Goal: Transaction & Acquisition: Download file/media

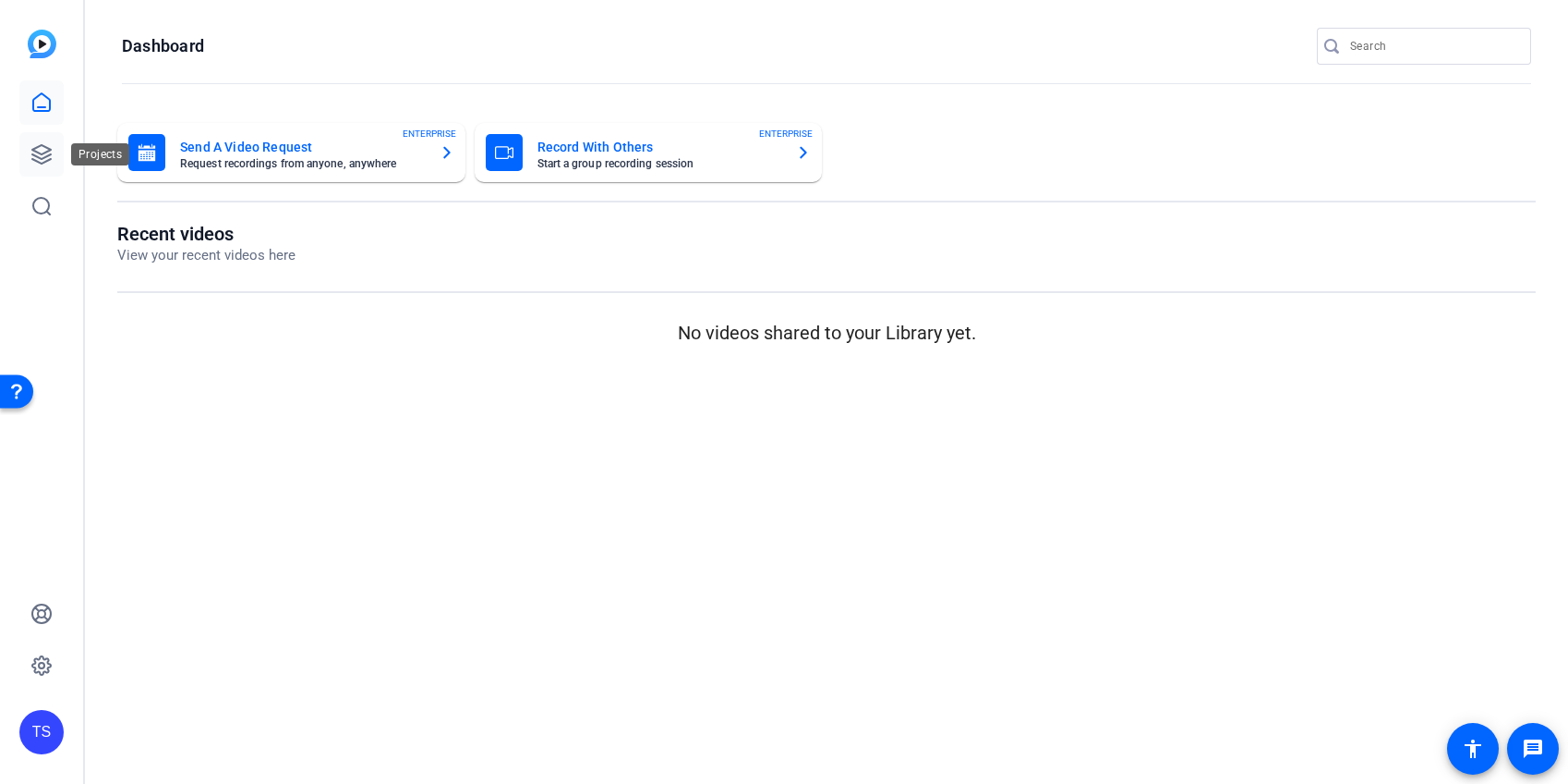
click at [45, 155] on icon at bounding box center [41, 154] width 19 height 19
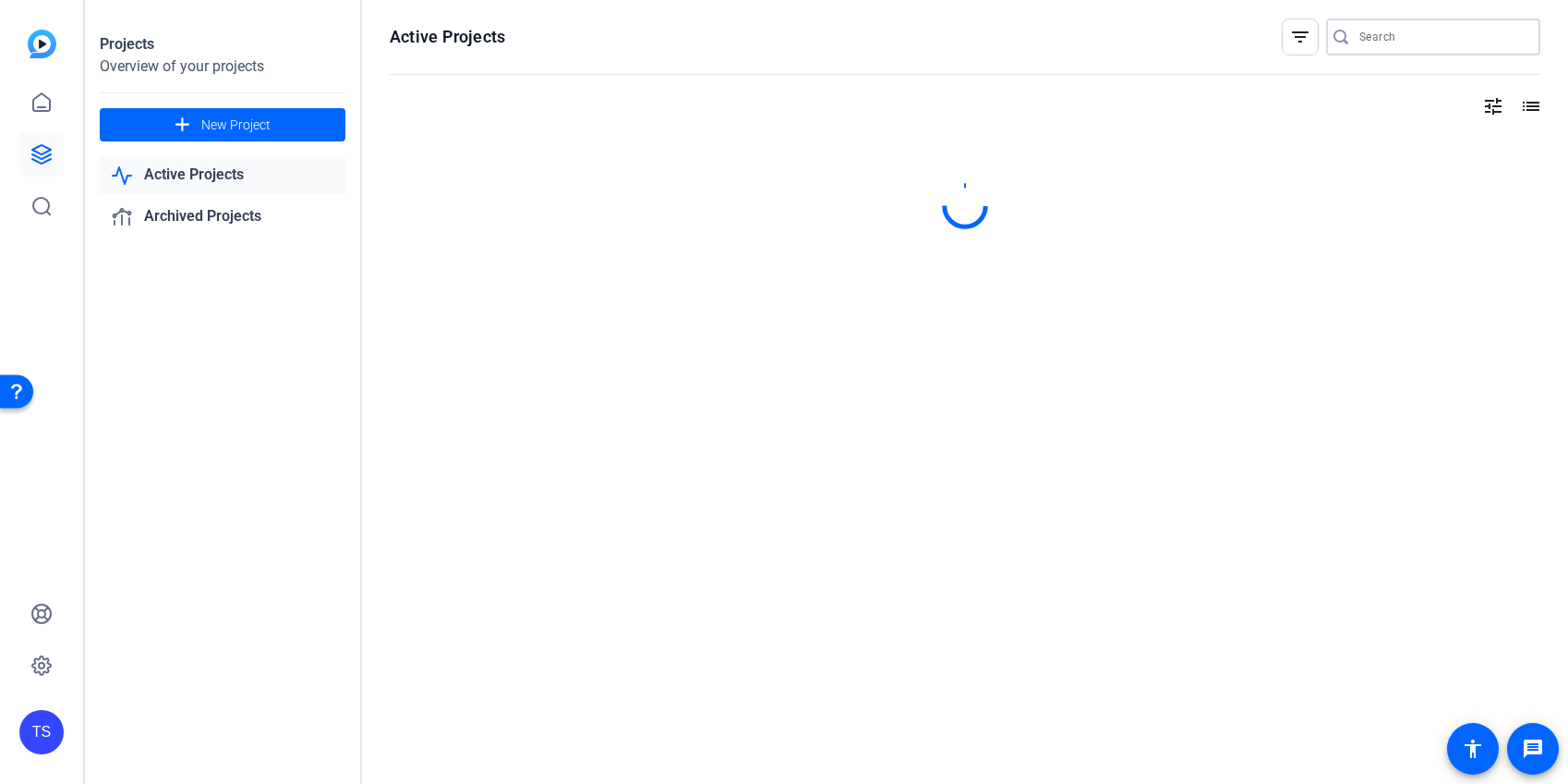
click at [1407, 33] on input "Search" at bounding box center [1442, 36] width 167 height 23
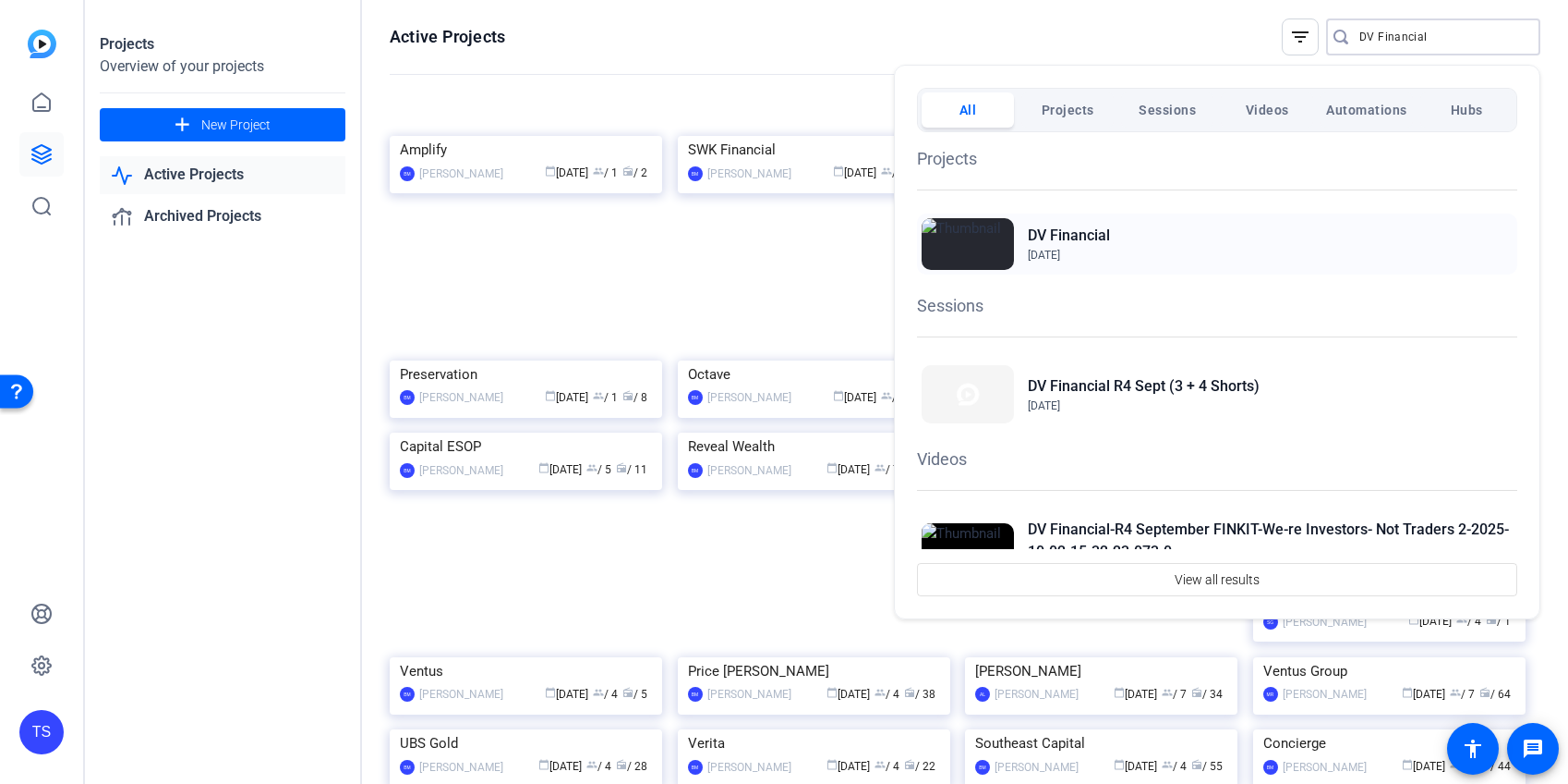
type input "DV Financial"
click at [1073, 232] on h2 "DV Financial" at bounding box center [1069, 235] width 82 height 23
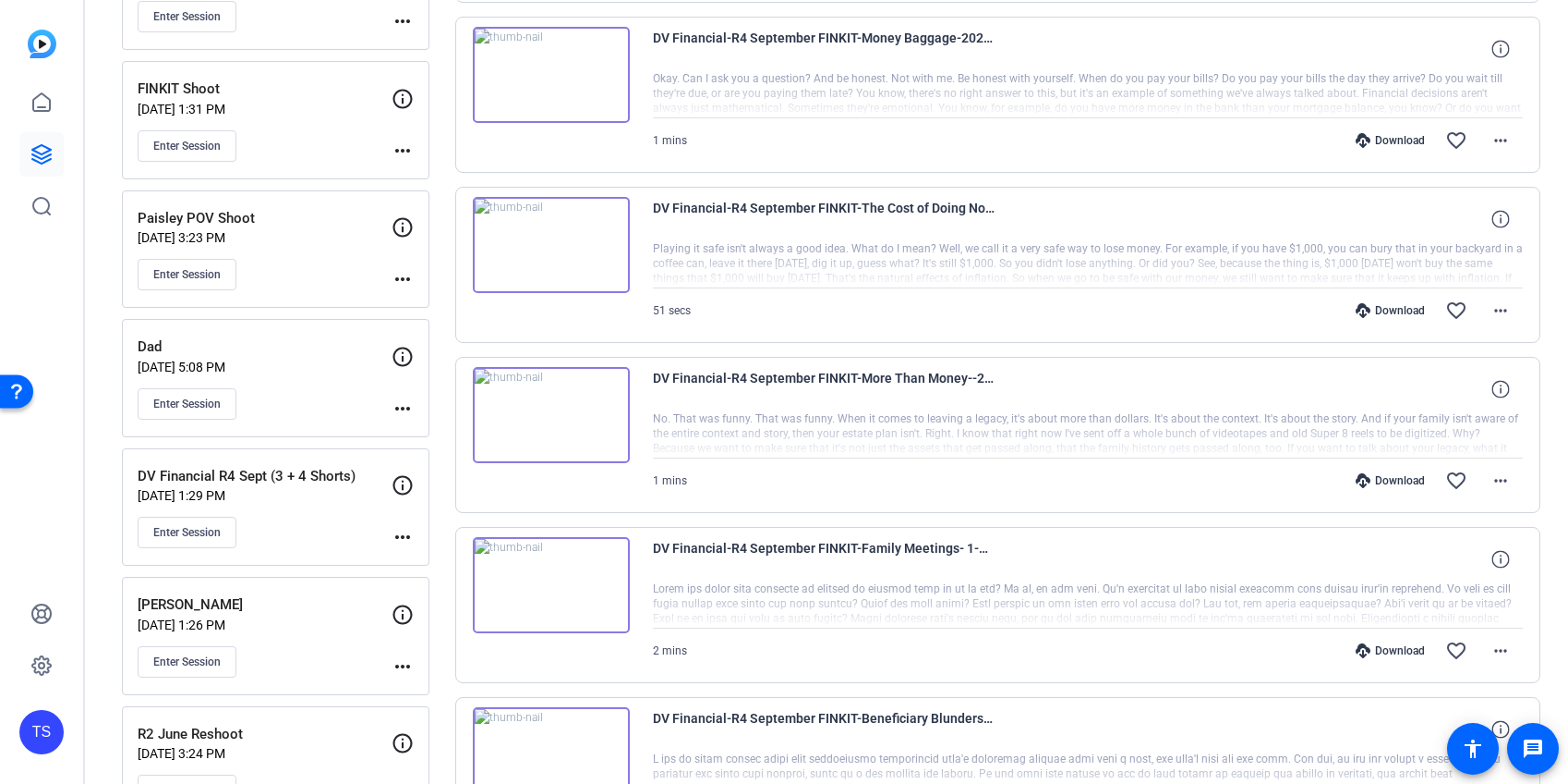
scroll to position [1443, 0]
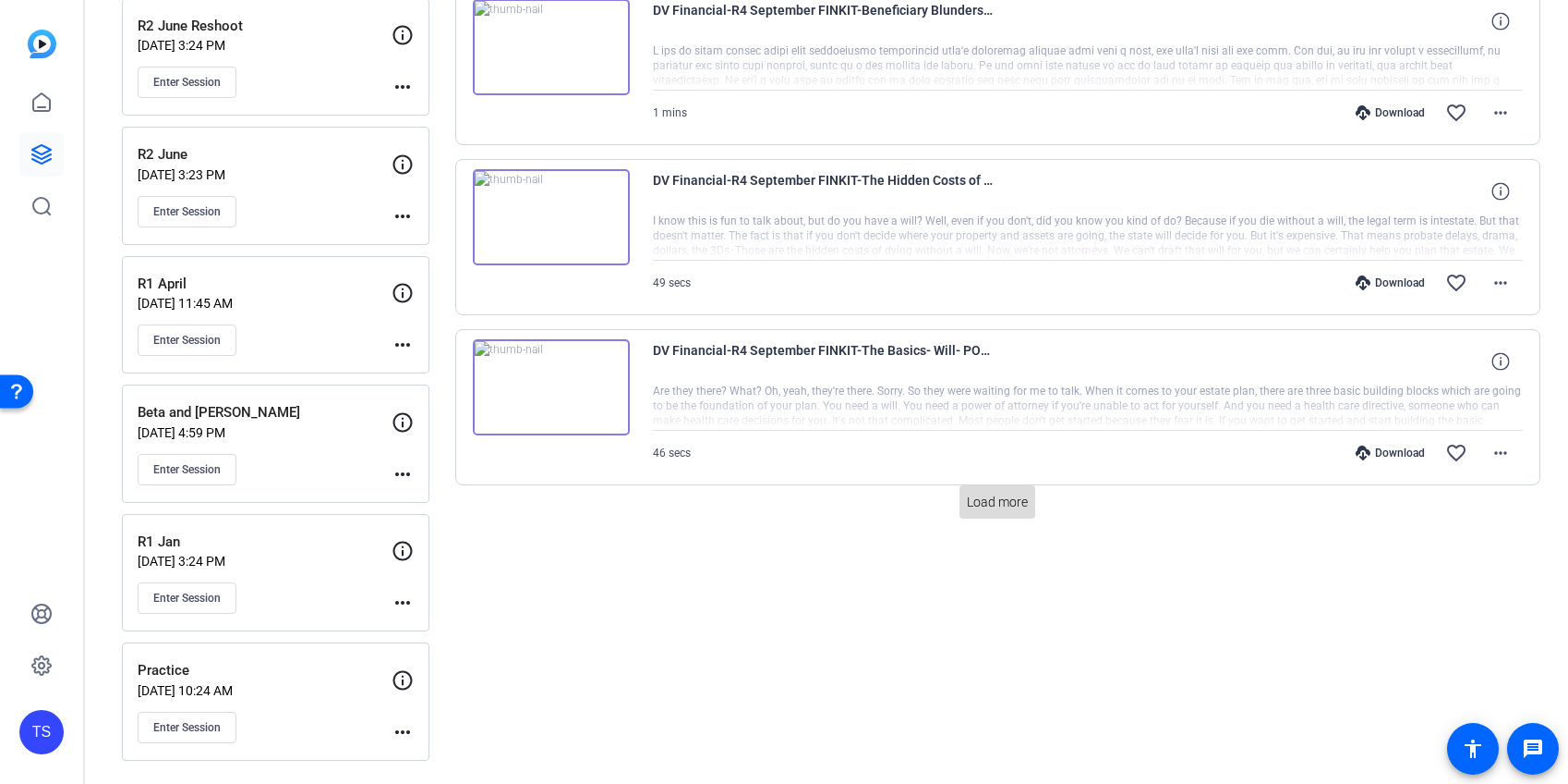
click at [1021, 504] on span "Load more" at bounding box center [997, 502] width 61 height 20
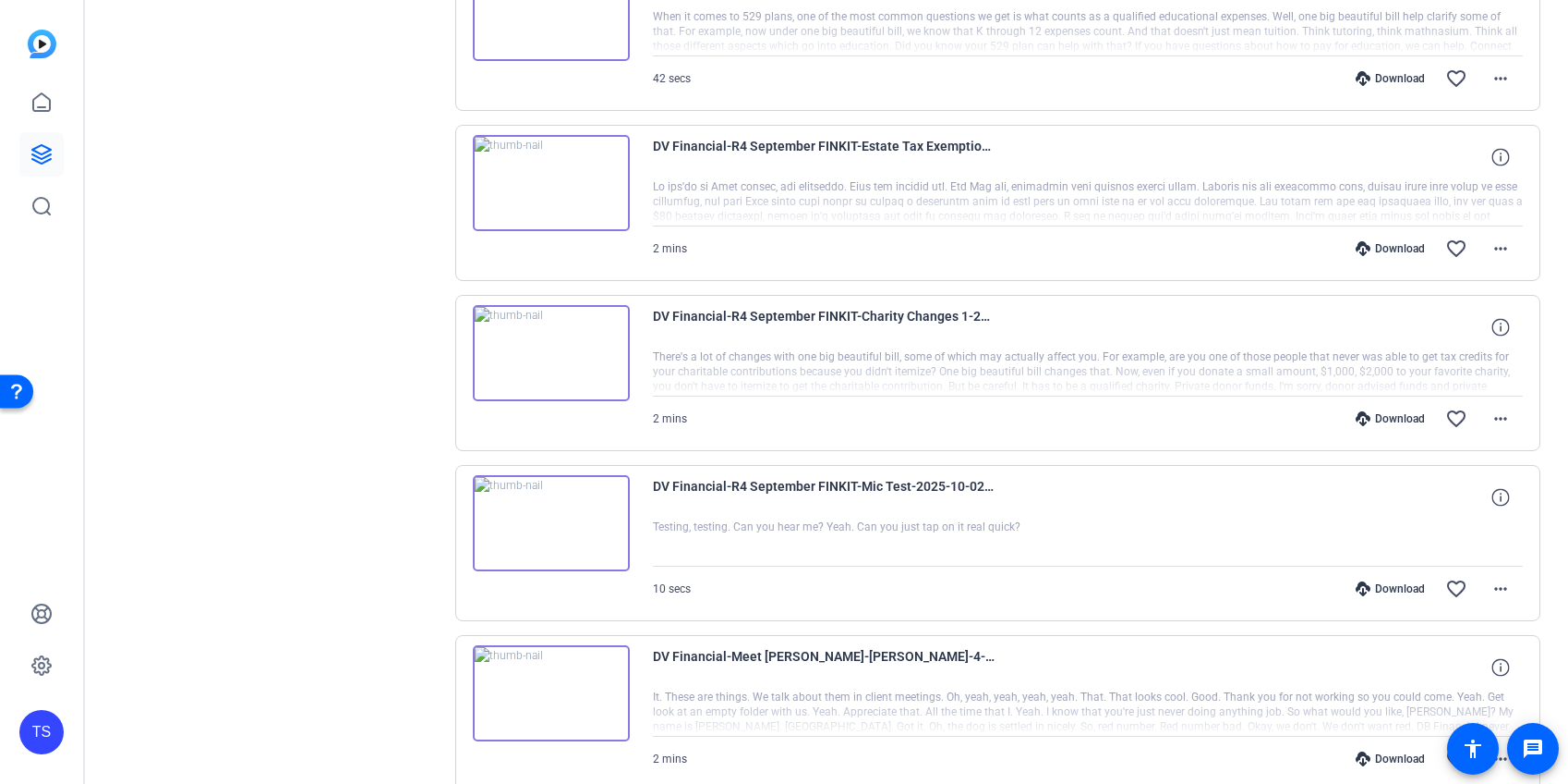
scroll to position [2530, 0]
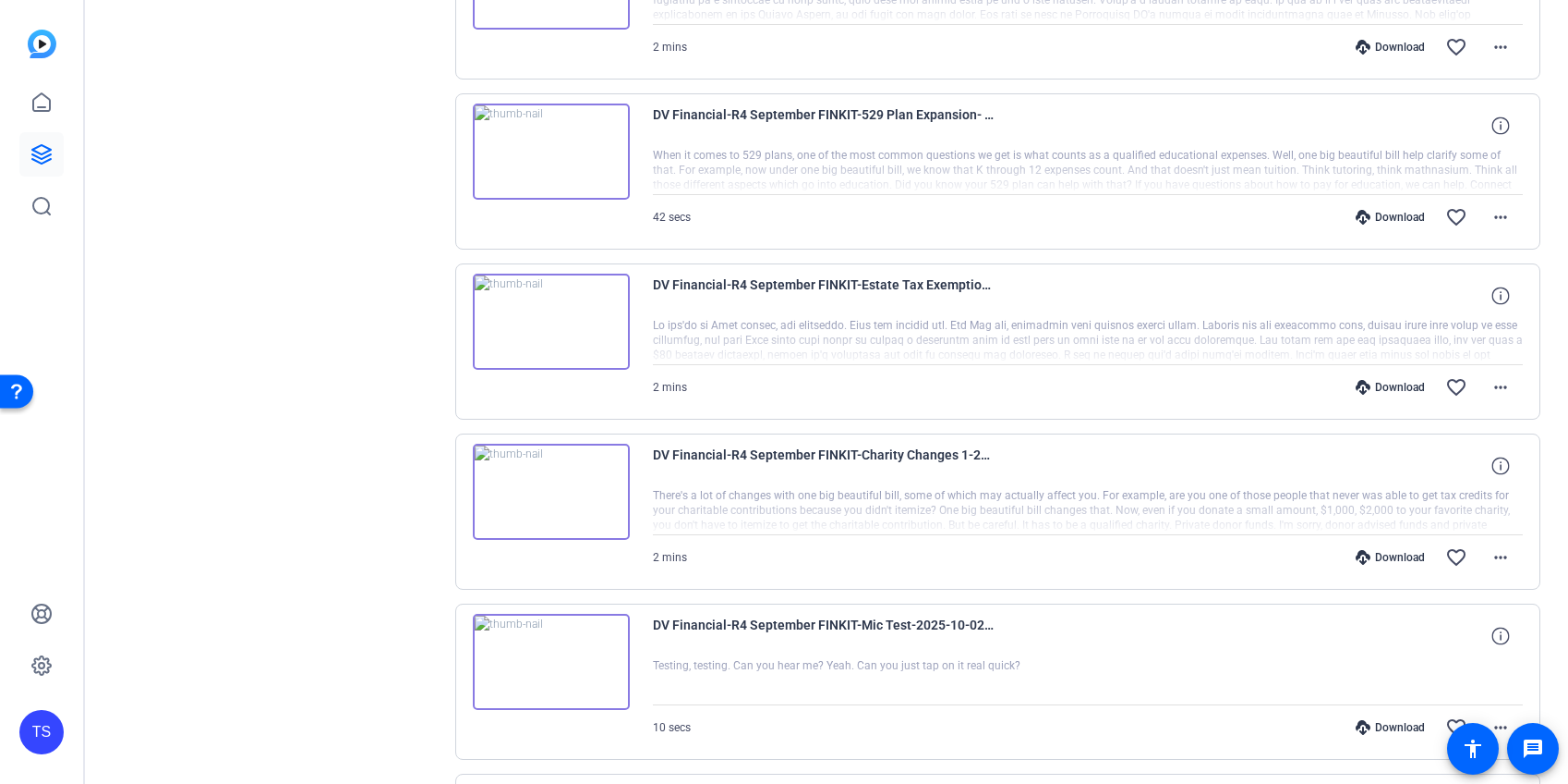
click at [1390, 553] on div "Download" at bounding box center [1390, 556] width 87 height 15
click at [1388, 387] on div "Download" at bounding box center [1390, 387] width 87 height 15
click at [1386, 383] on div "Download" at bounding box center [1390, 386] width 87 height 15
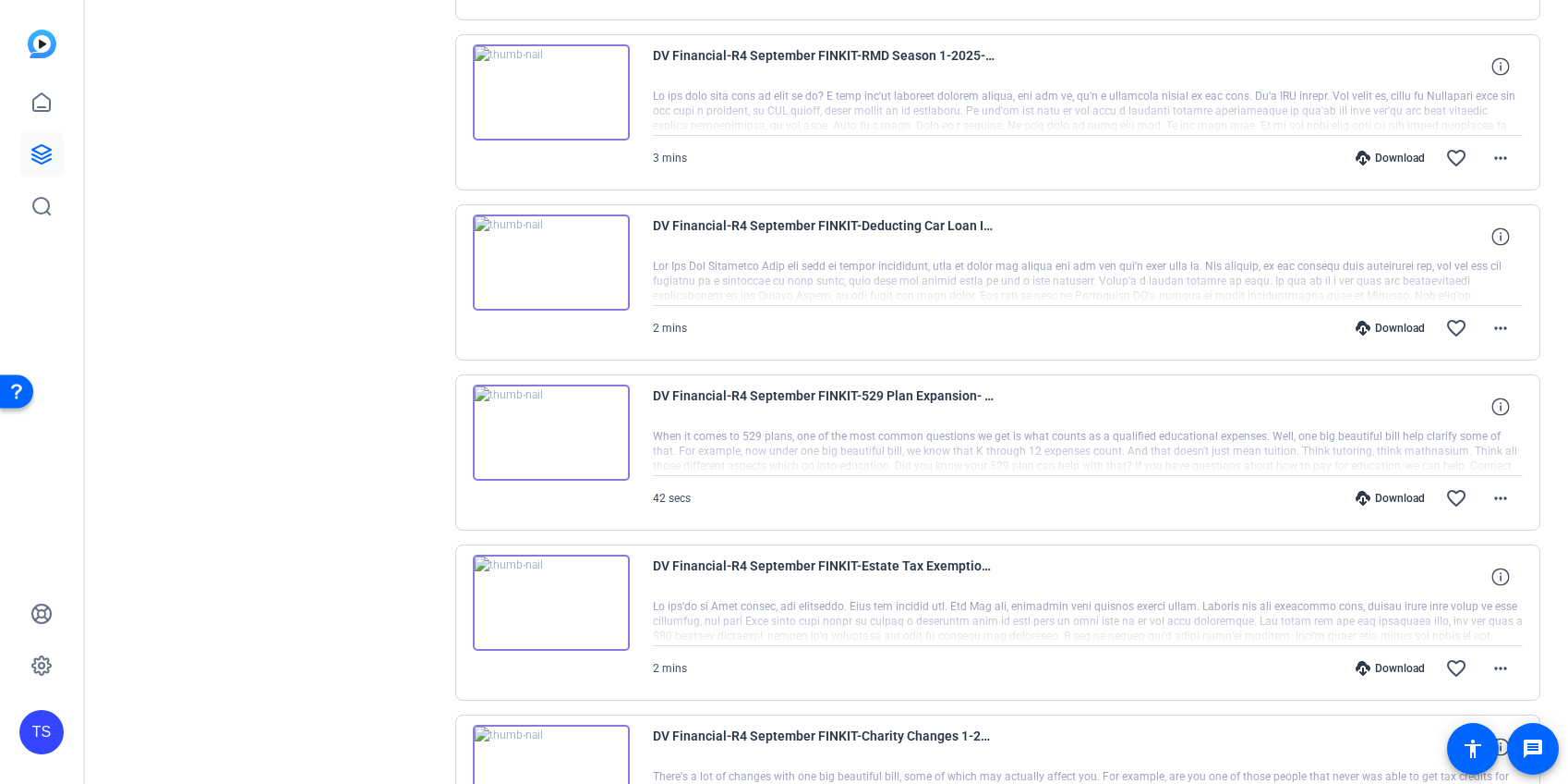
scroll to position [2230, 0]
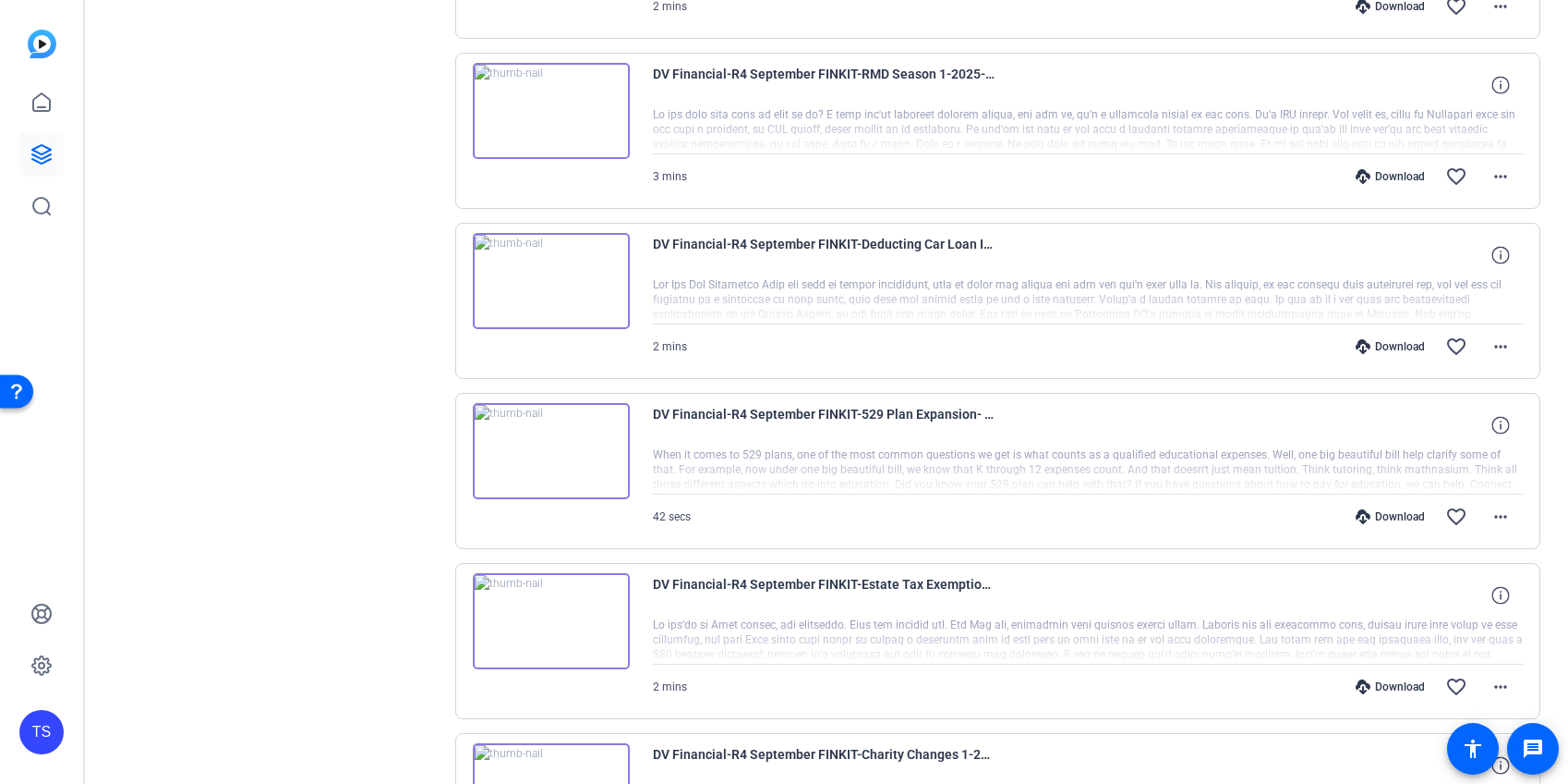
click at [1395, 342] on div "Download" at bounding box center [1390, 346] width 87 height 15
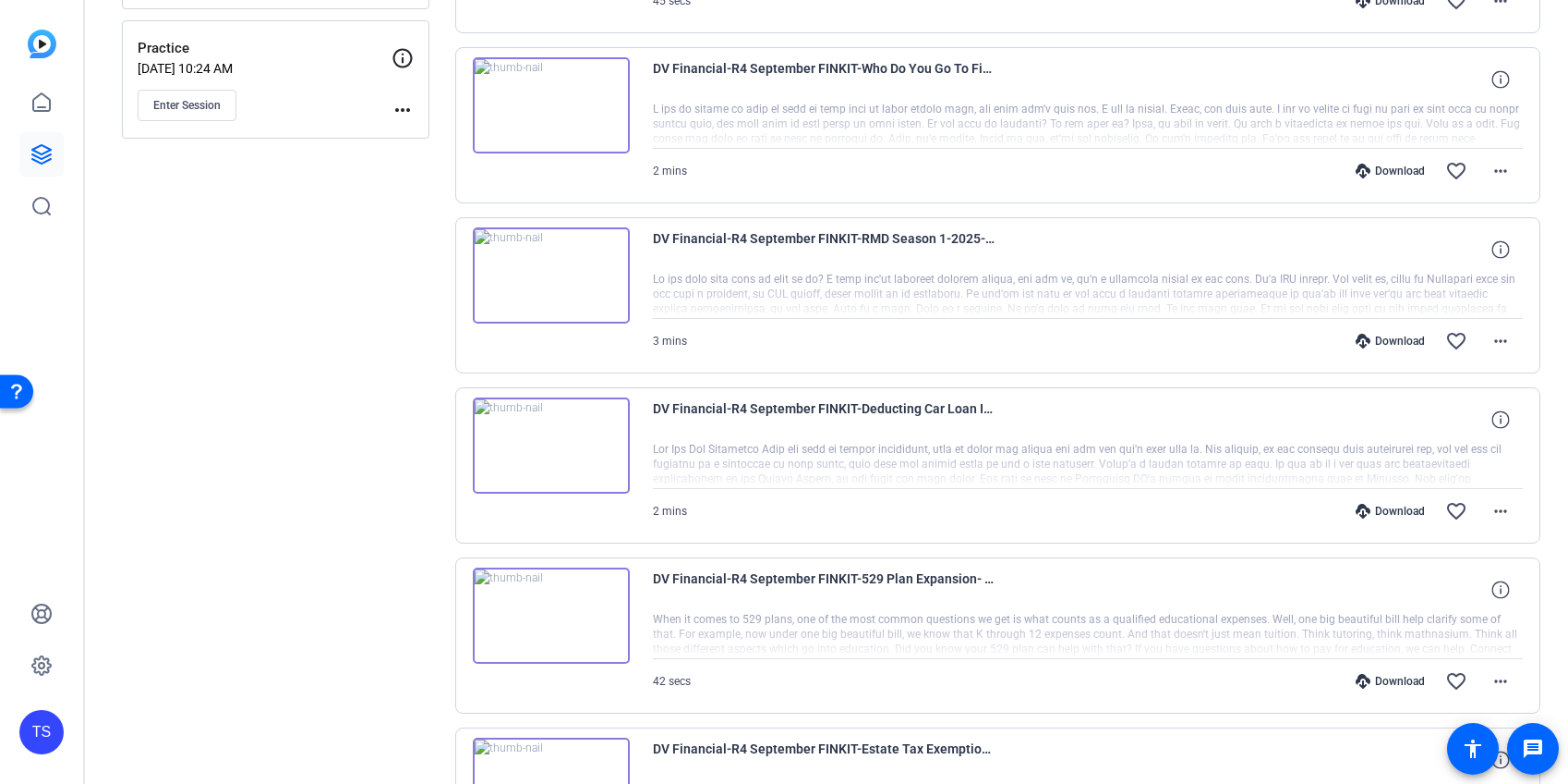
scroll to position [2064, 0]
click at [1395, 342] on div "Download" at bounding box center [1390, 342] width 87 height 15
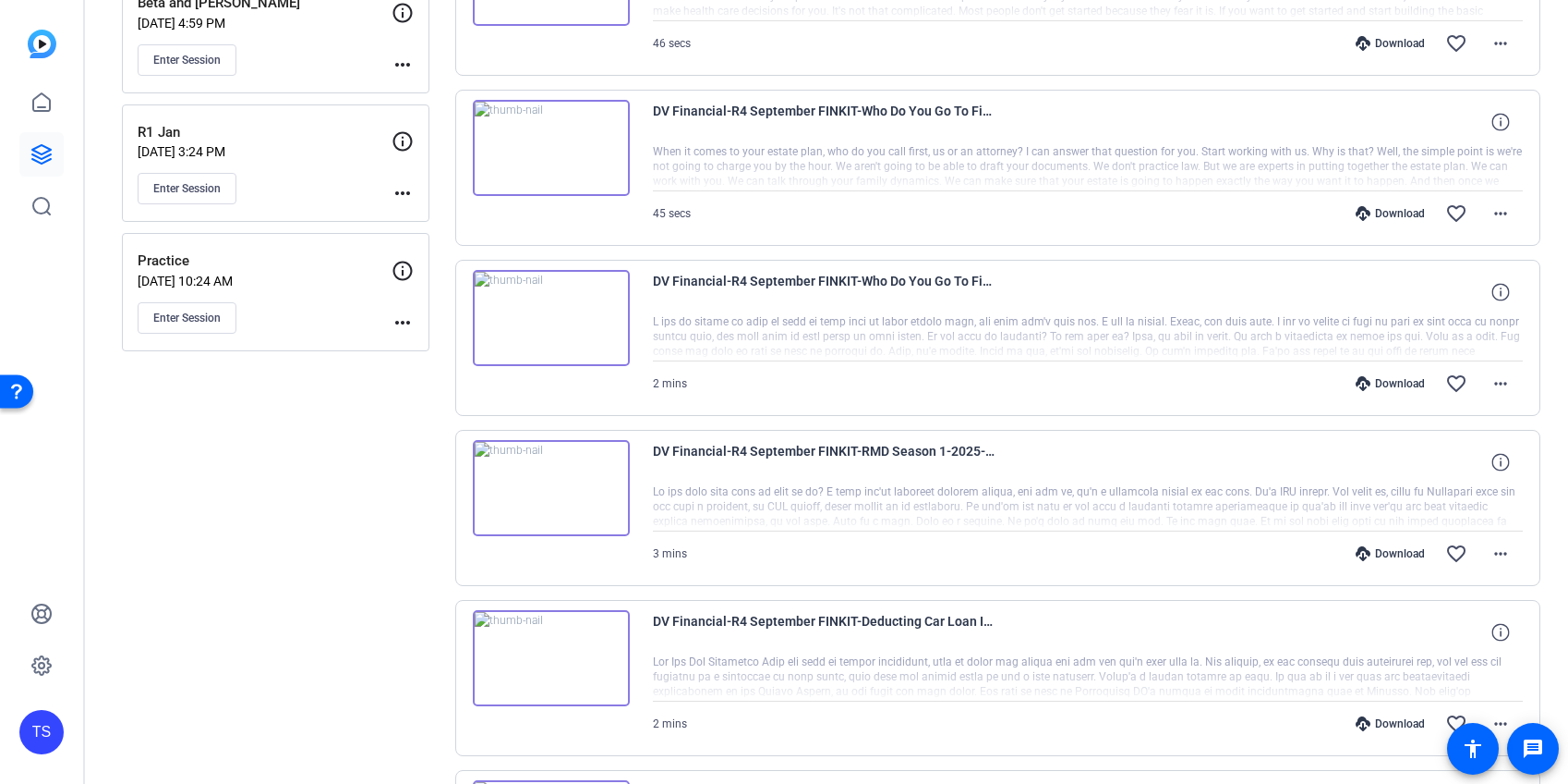
scroll to position [1848, 0]
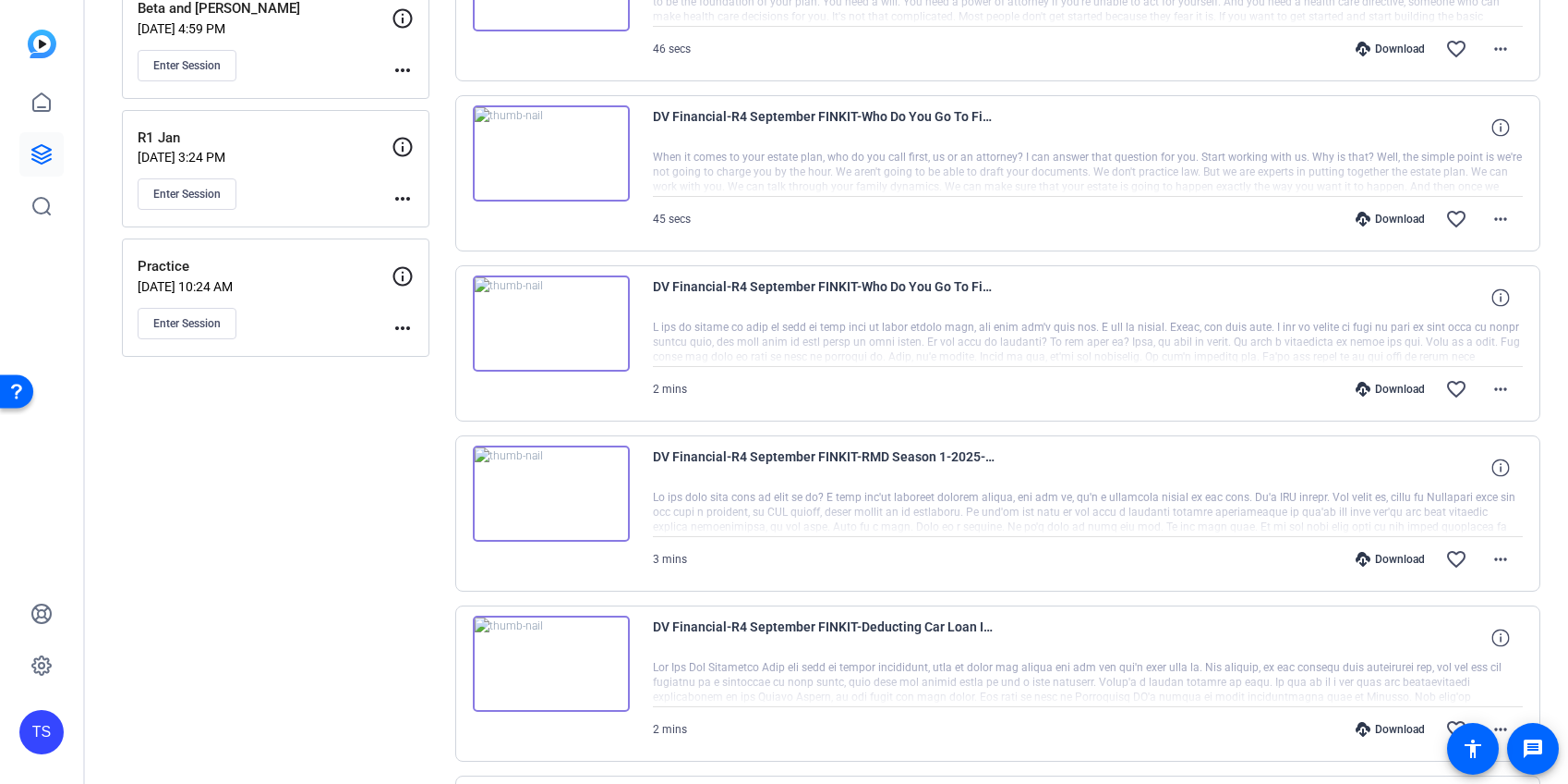
click at [1391, 387] on div "Download" at bounding box center [1390, 389] width 87 height 15
click at [1394, 218] on div "Download" at bounding box center [1390, 219] width 87 height 15
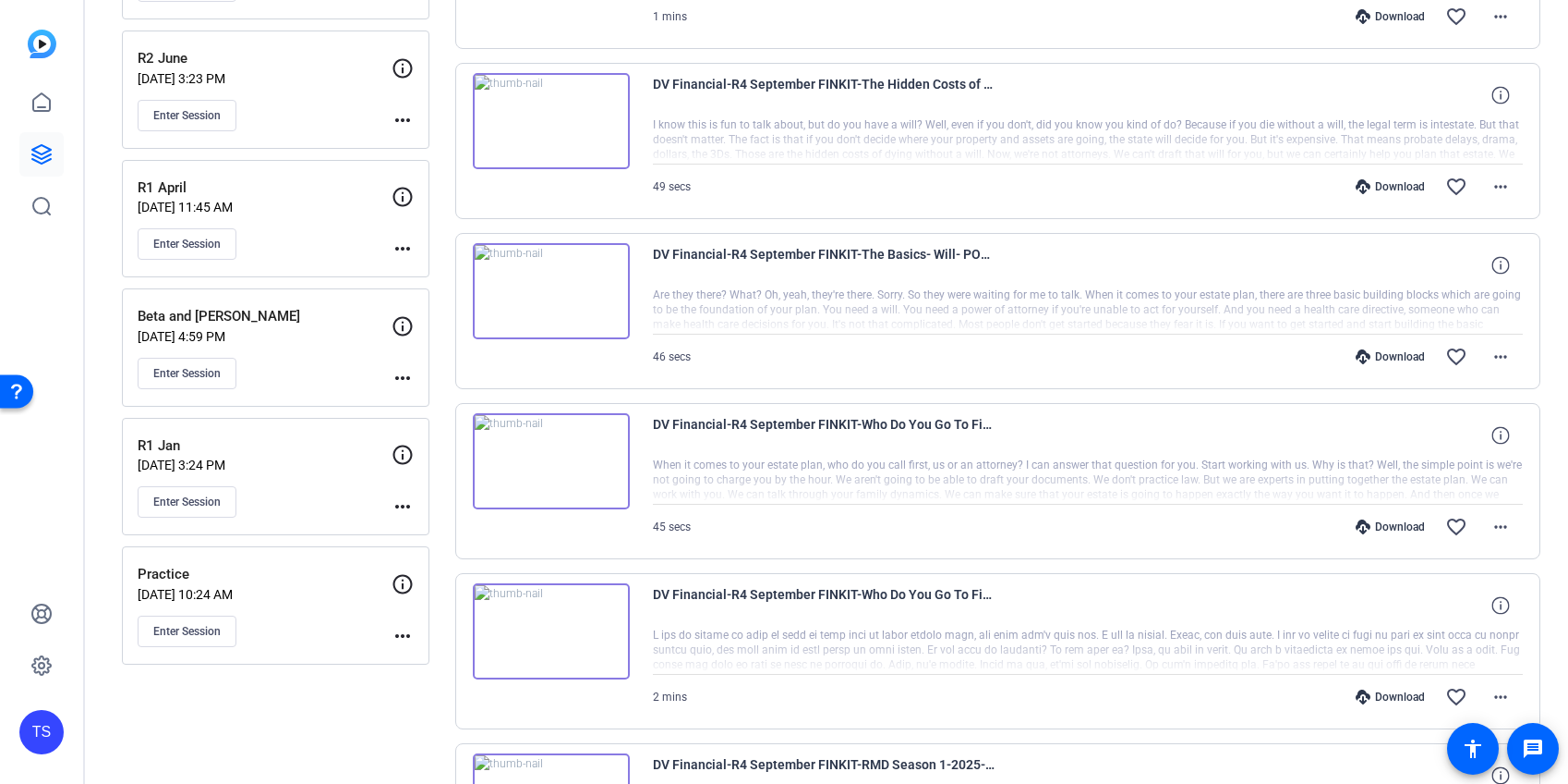
scroll to position [1535, 0]
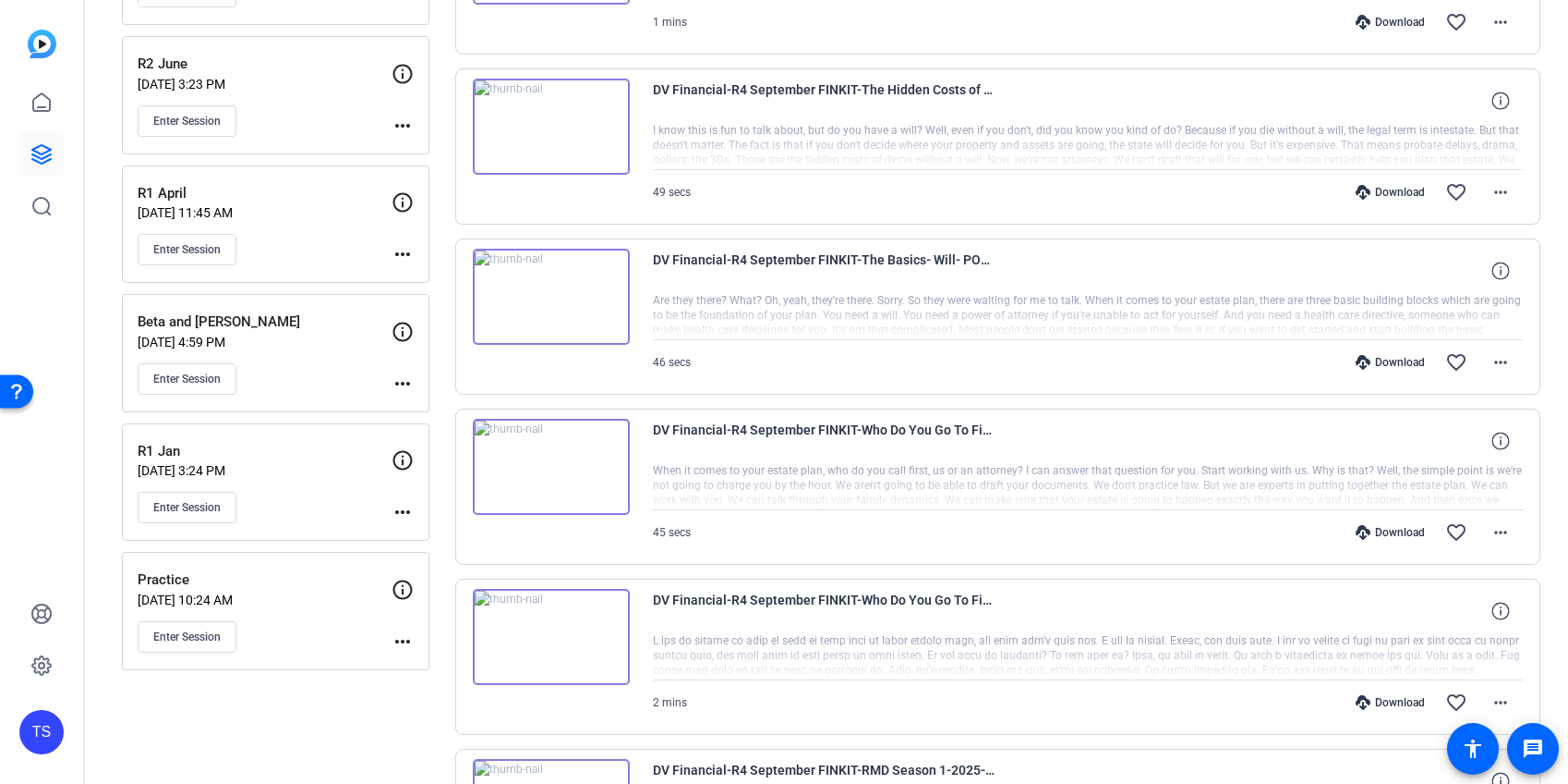
click at [1391, 359] on div "Download" at bounding box center [1390, 362] width 87 height 15
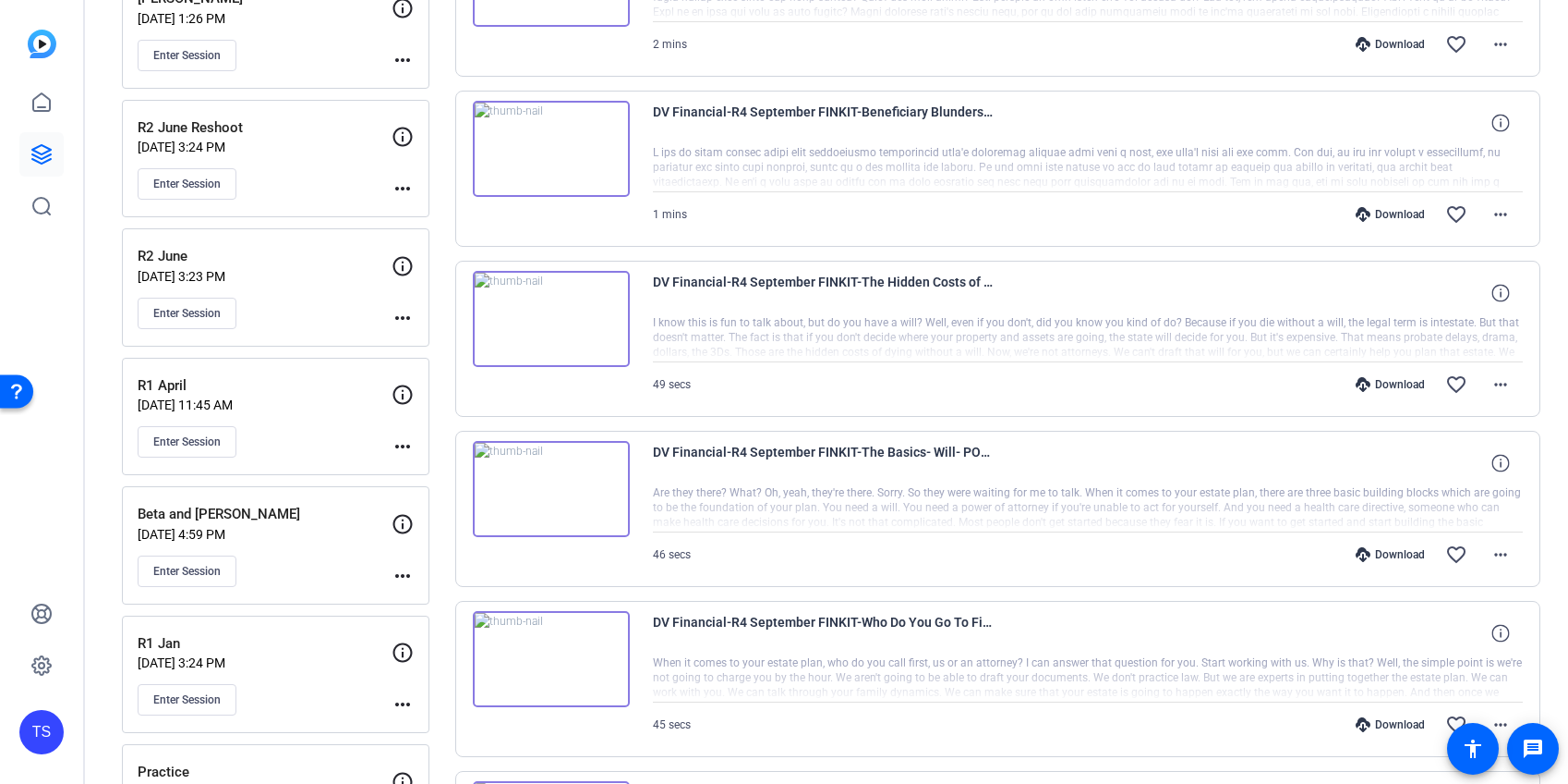
scroll to position [1340, 0]
click at [1386, 383] on div "Download" at bounding box center [1390, 386] width 87 height 15
click at [1393, 211] on div "Download" at bounding box center [1390, 216] width 87 height 15
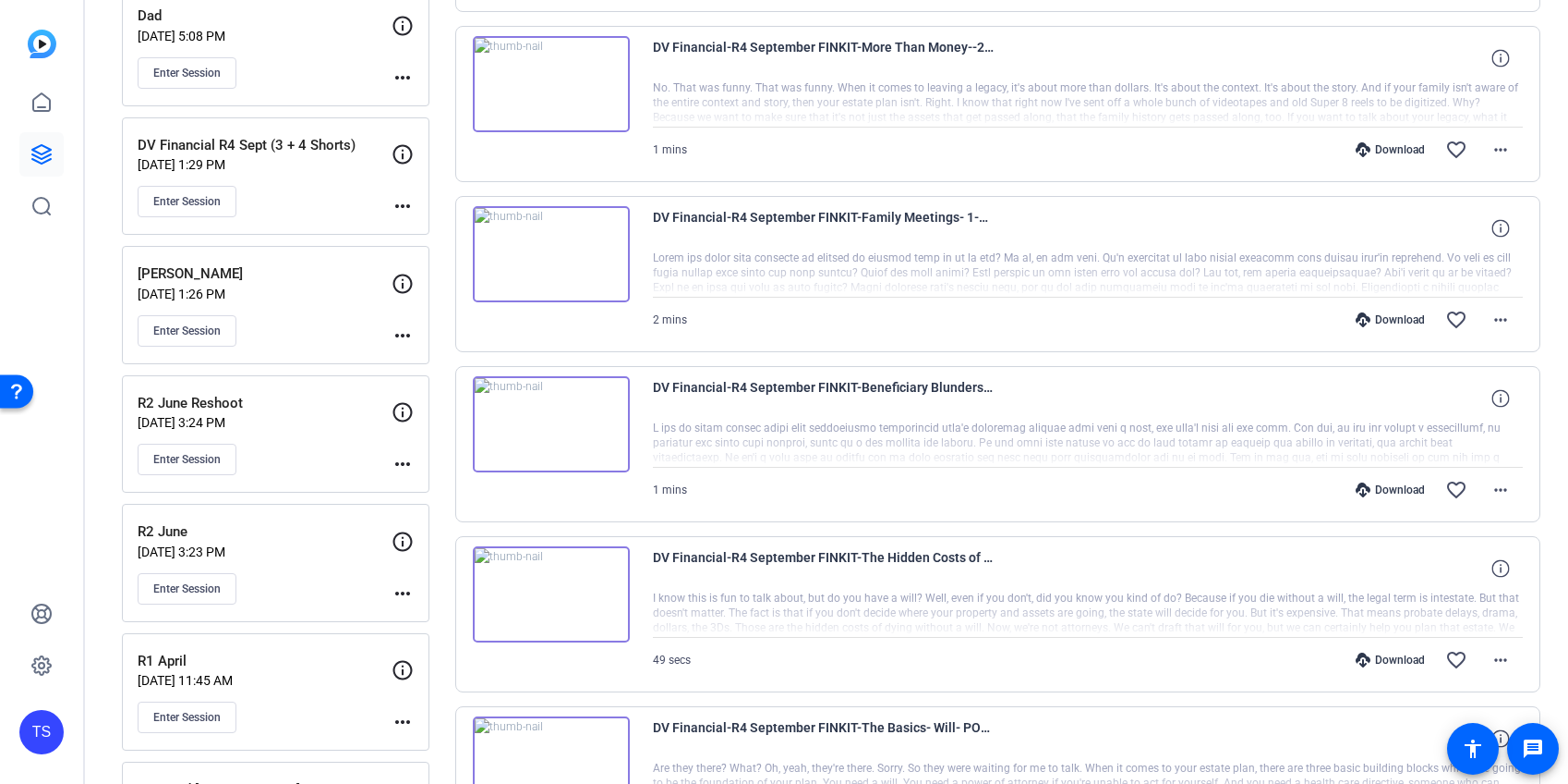
scroll to position [1008, 0]
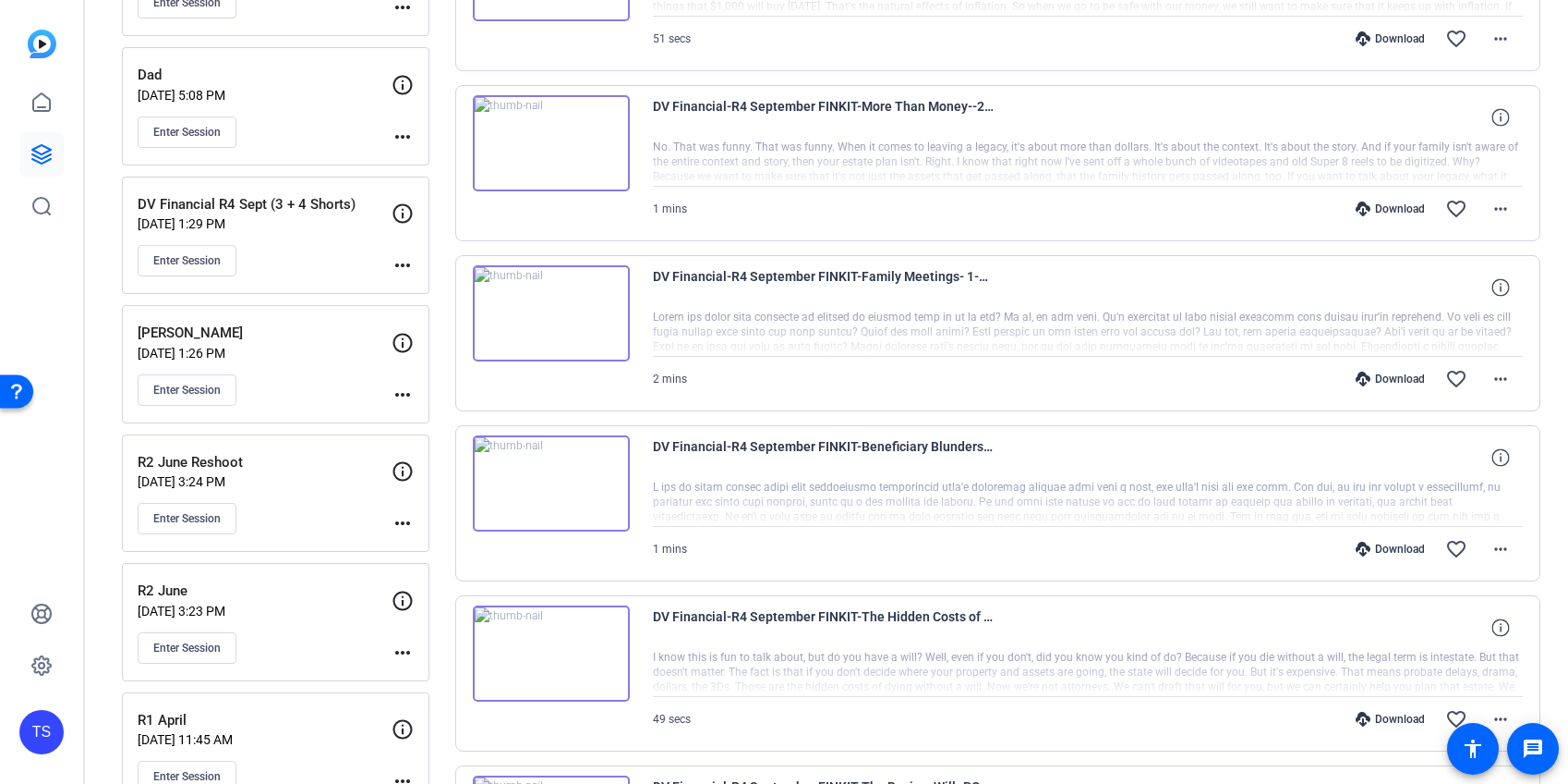
click at [1384, 379] on div "Download" at bounding box center [1390, 379] width 87 height 15
click at [1385, 211] on div "Download" at bounding box center [1390, 208] width 87 height 15
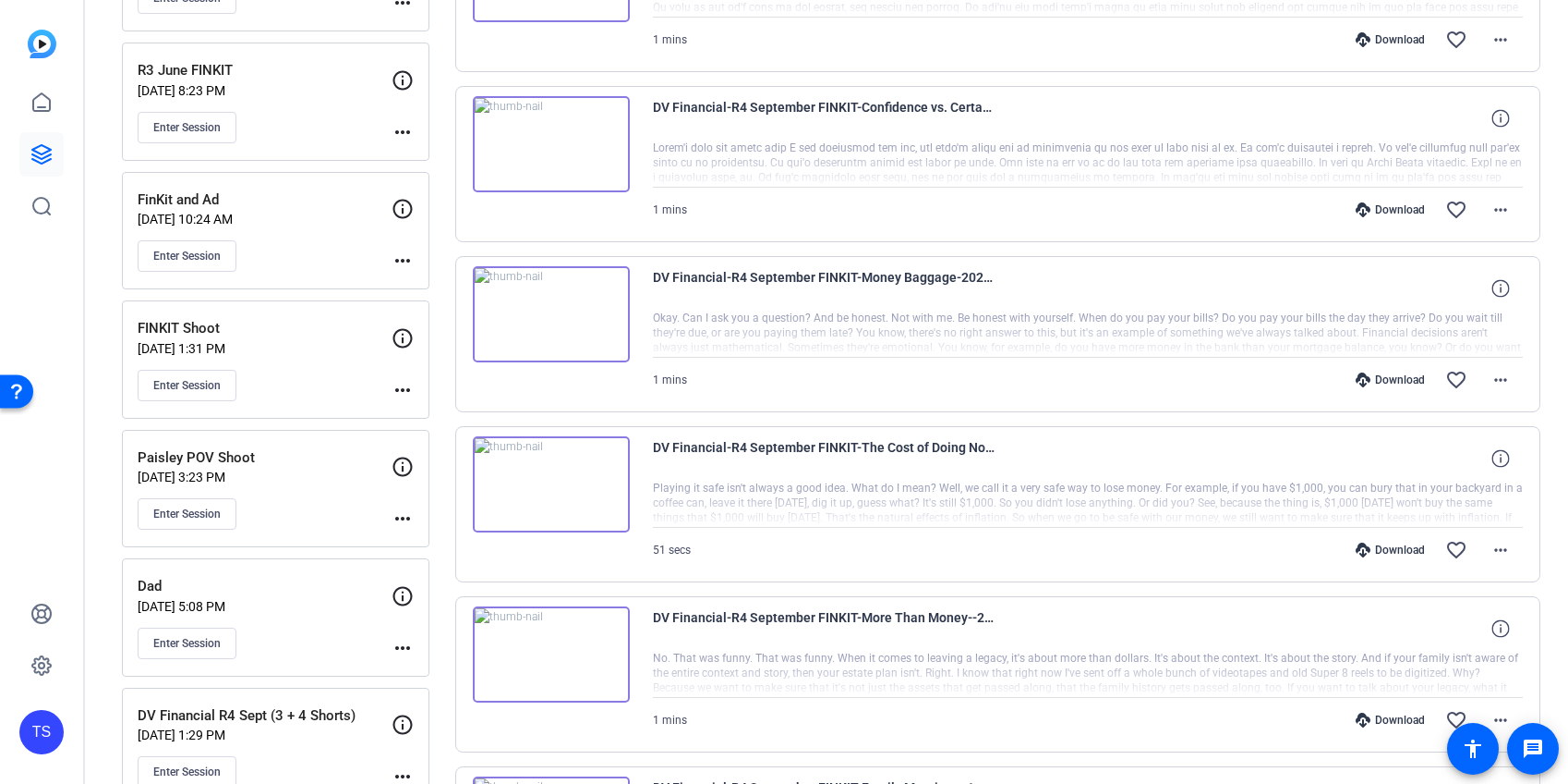
scroll to position [488, 0]
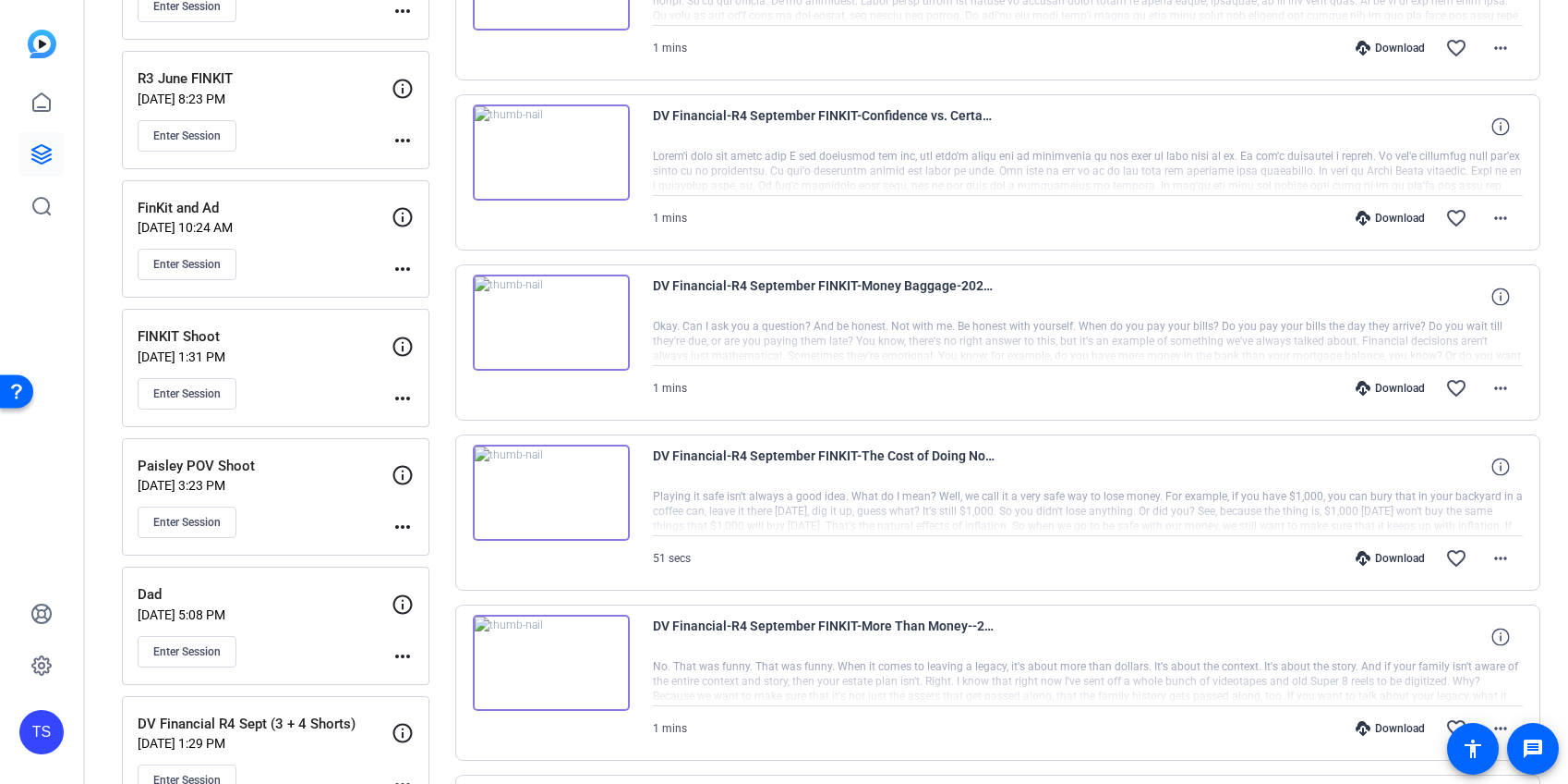
click at [1377, 551] on div "Download" at bounding box center [1390, 557] width 87 height 15
click at [1377, 387] on div "Download" at bounding box center [1390, 388] width 87 height 15
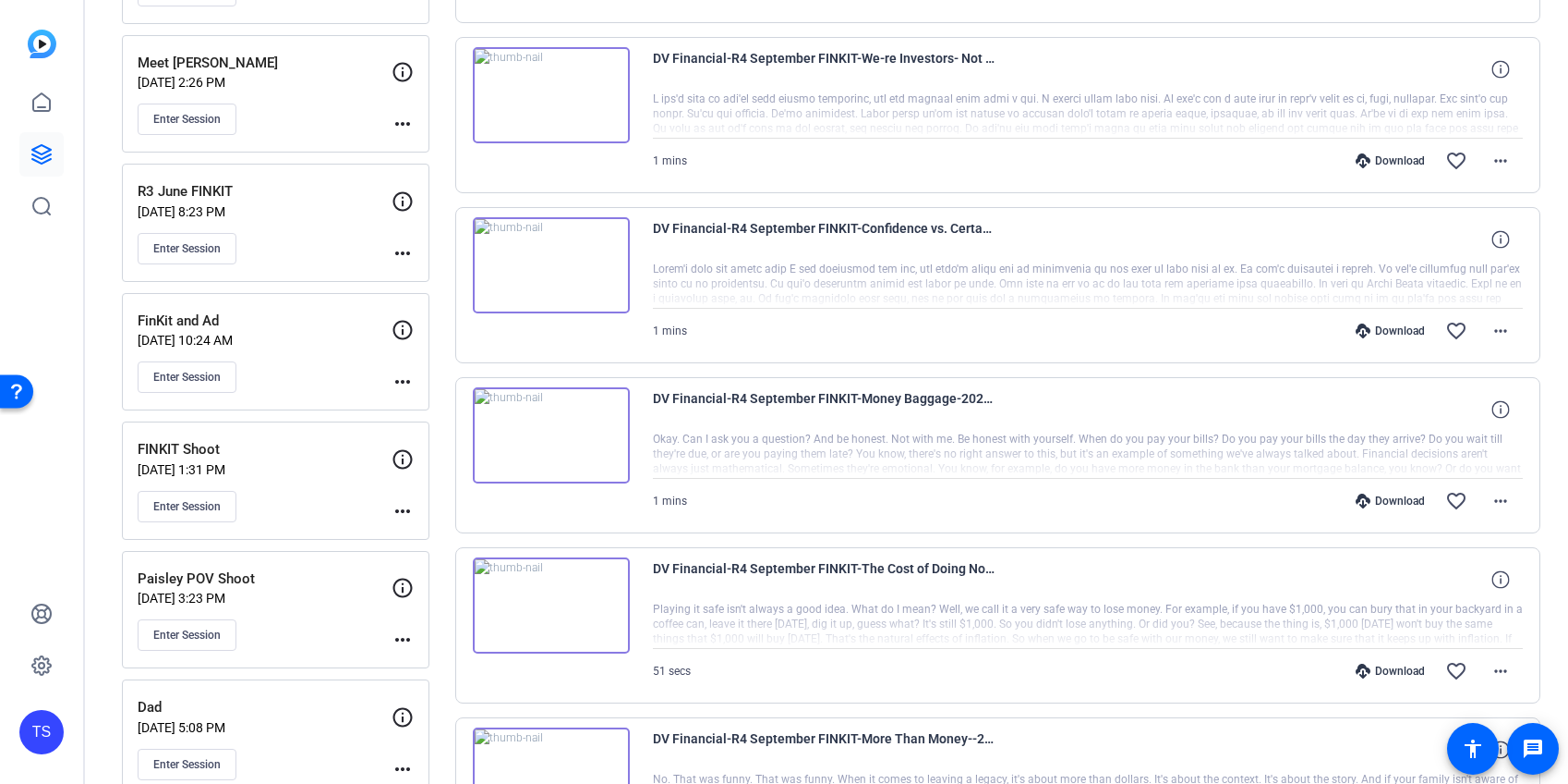
scroll to position [367, 0]
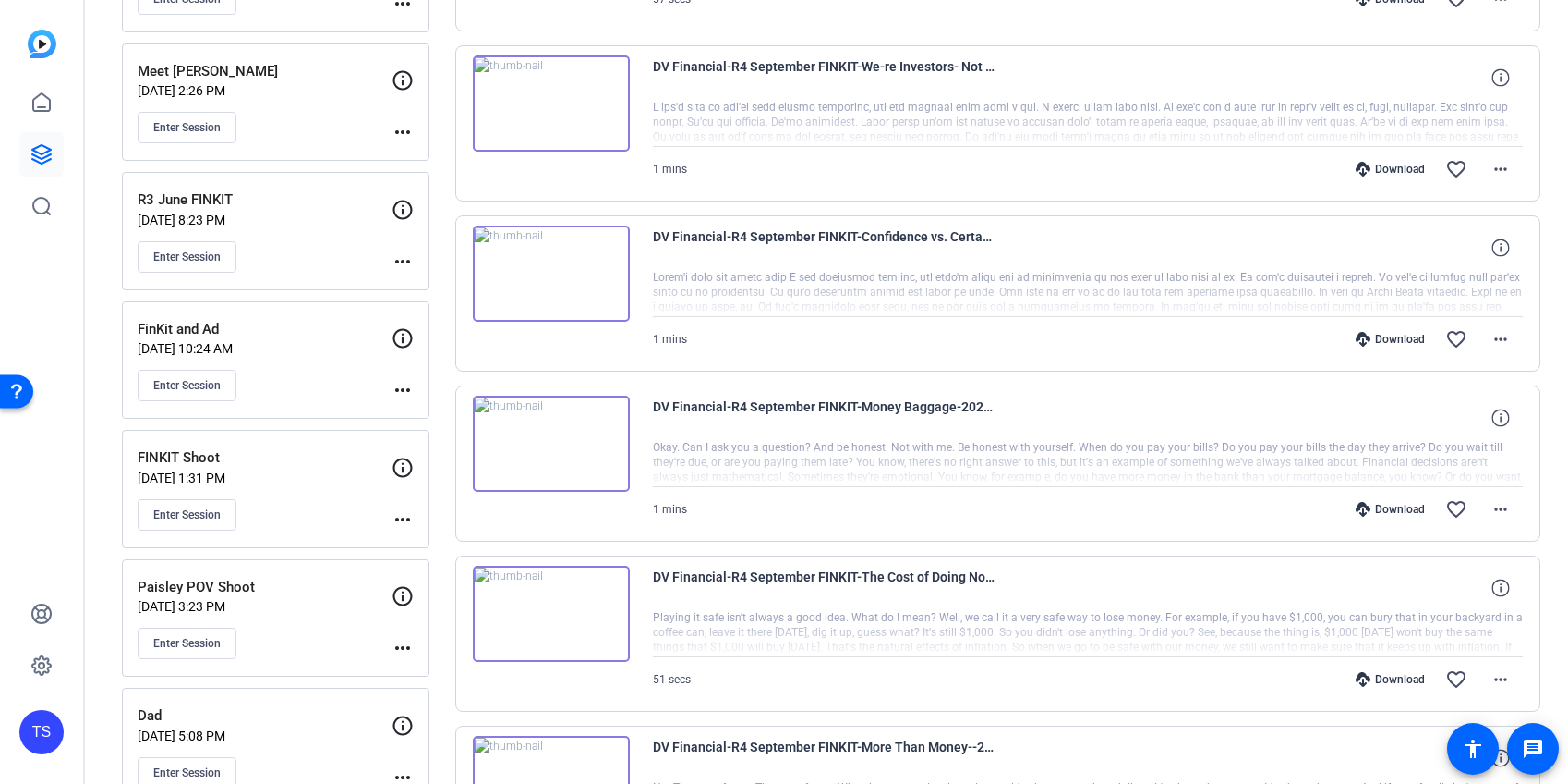
click at [1387, 339] on div "Download" at bounding box center [1390, 339] width 87 height 15
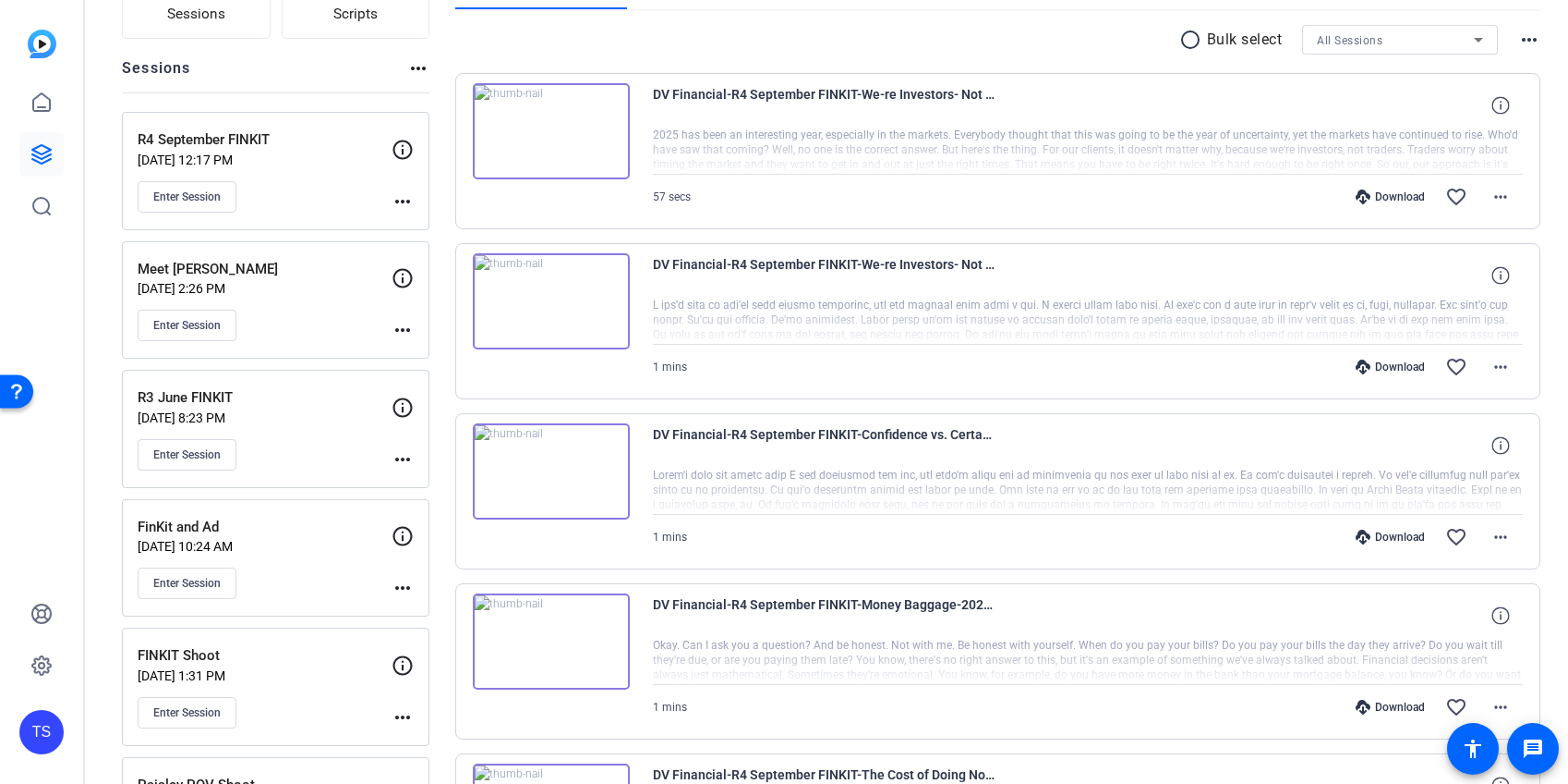
scroll to position [173, 0]
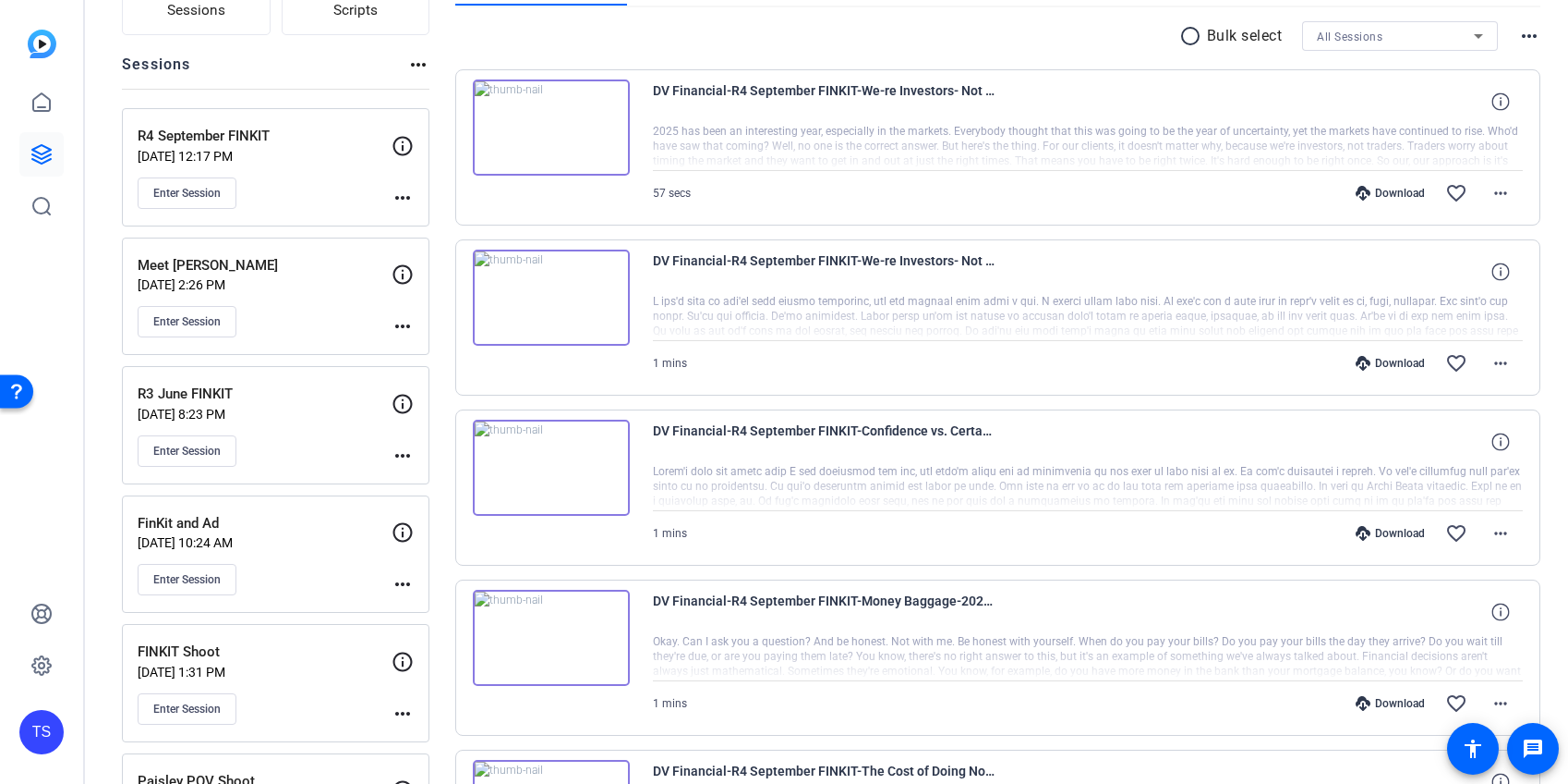
click at [1383, 358] on div "Download" at bounding box center [1390, 363] width 87 height 15
click at [1398, 191] on div "Download" at bounding box center [1390, 192] width 87 height 15
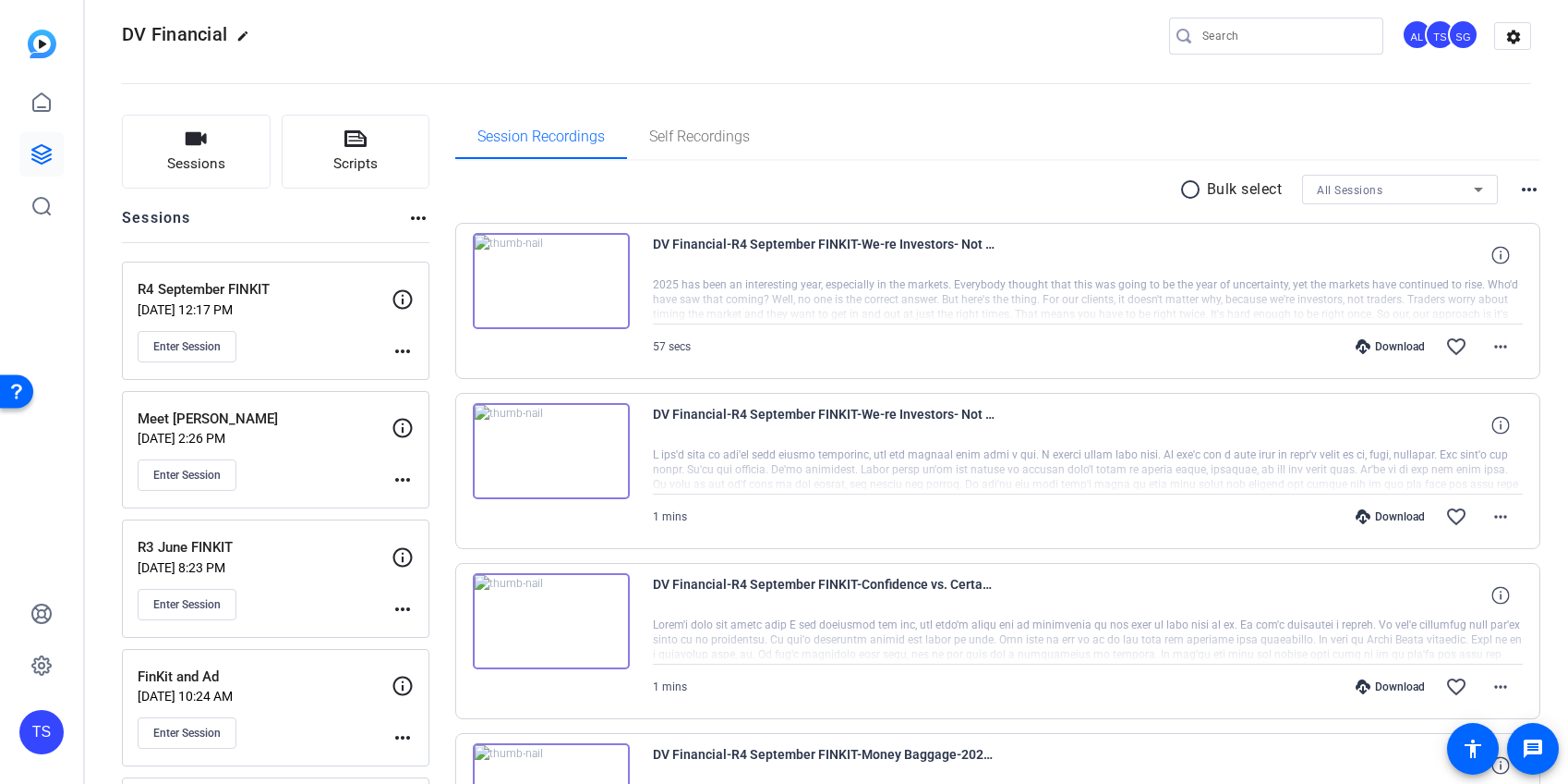
scroll to position [23, 0]
